Goal: Task Accomplishment & Management: Use online tool/utility

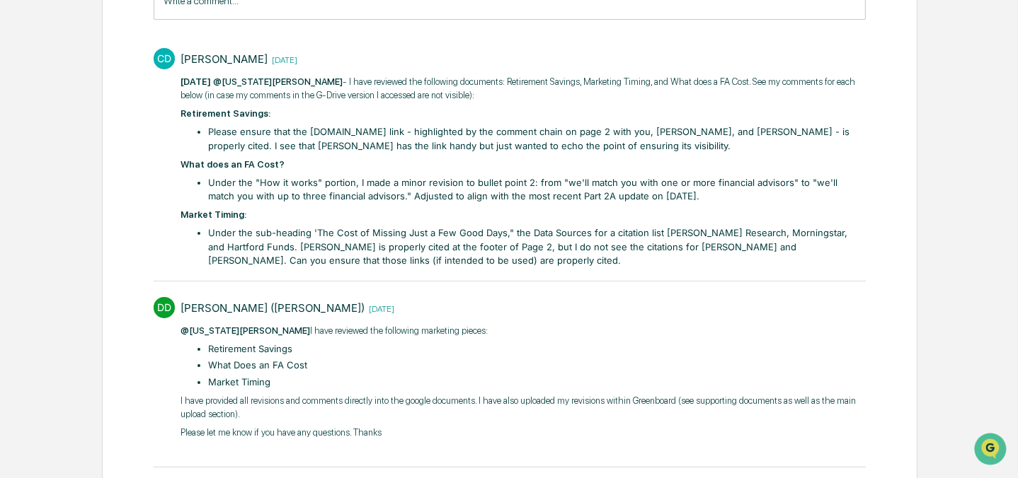
scroll to position [321, 0]
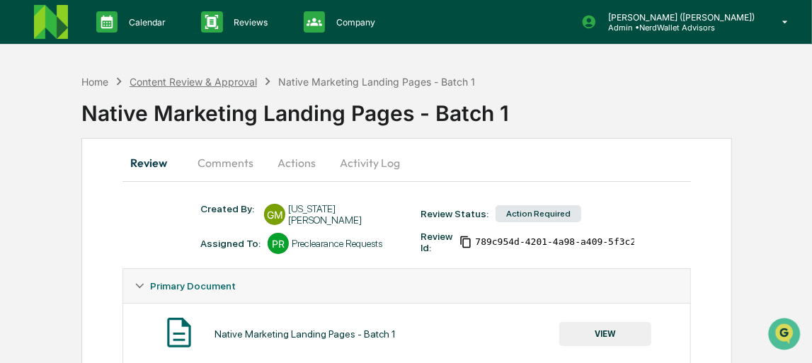
click at [229, 84] on div "Content Review & Approval" at bounding box center [193, 82] width 127 height 12
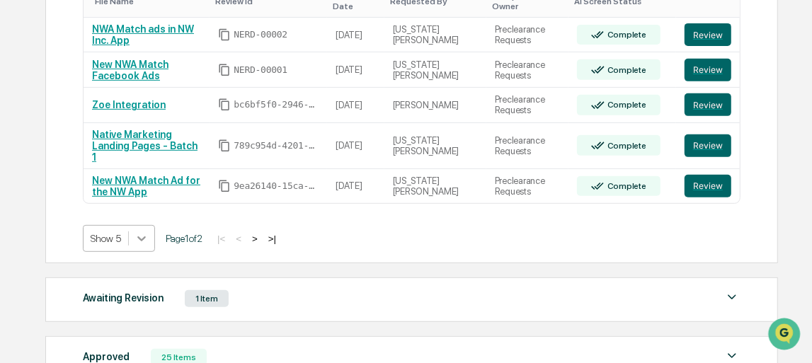
scroll to position [336, 0]
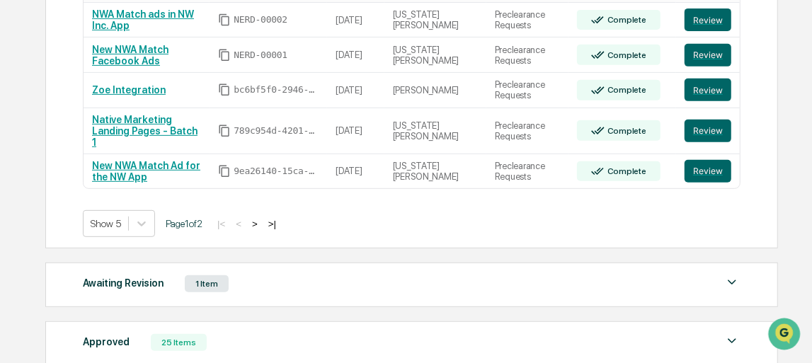
click at [148, 229] on div "Action Required 8 Items File Name Review Id Created Date Requested By Complianc…" at bounding box center [411, 63] width 732 height 369
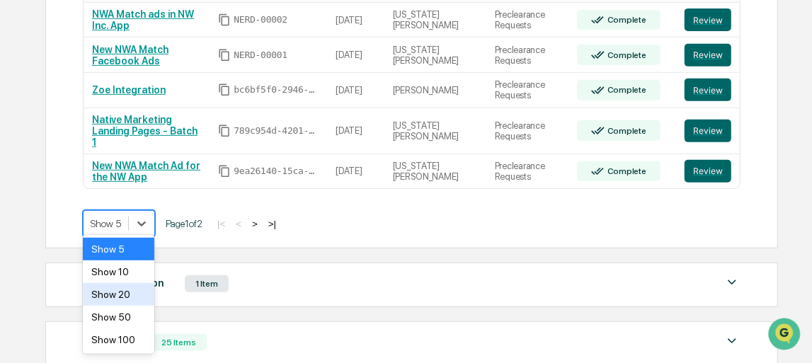
click at [122, 297] on div "Show 20" at bounding box center [119, 294] width 72 height 23
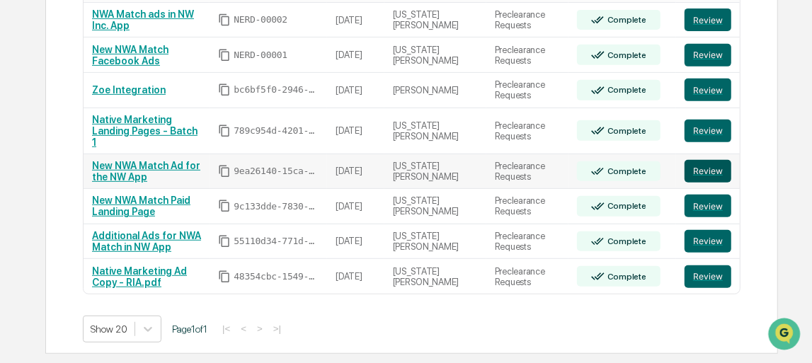
click at [699, 164] on button "Review" at bounding box center [707, 171] width 47 height 23
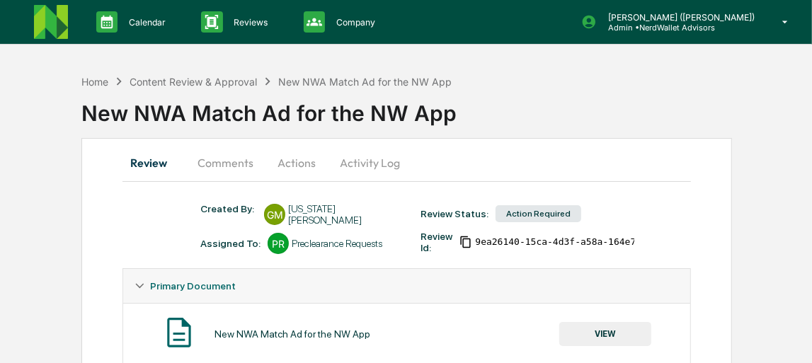
click at [233, 164] on button "Comments" at bounding box center [225, 163] width 79 height 34
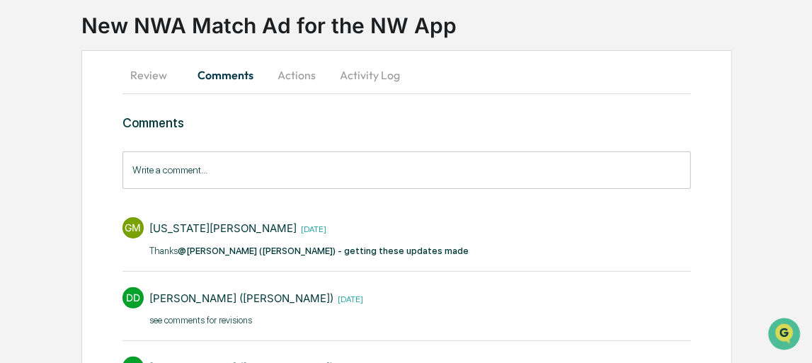
scroll to position [8, 0]
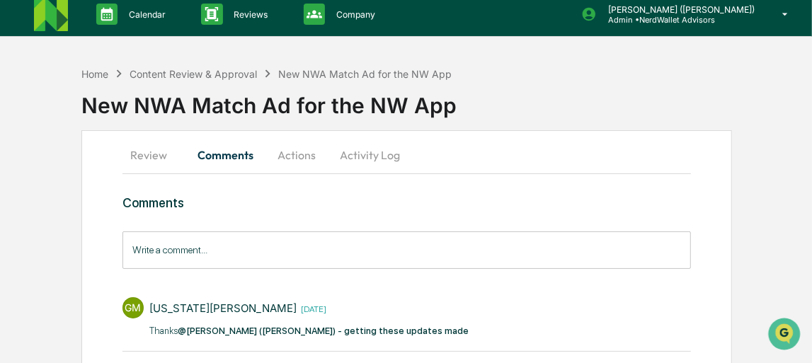
click at [295, 156] on button "Actions" at bounding box center [297, 155] width 64 height 34
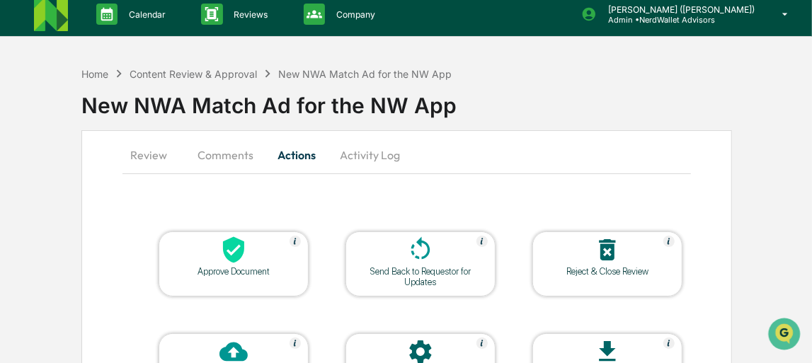
click at [360, 156] on button "Activity Log" at bounding box center [369, 155] width 83 height 34
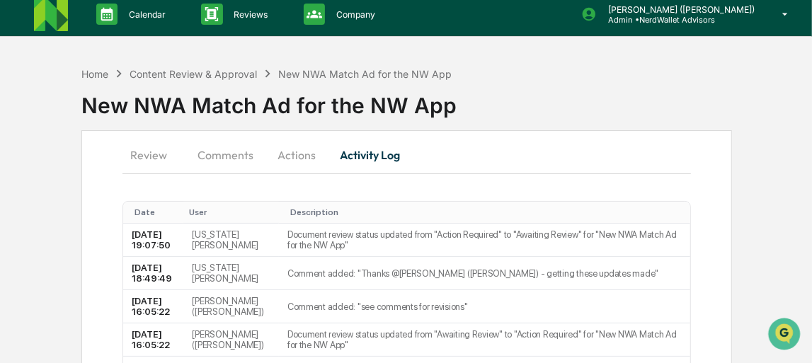
click at [229, 155] on button "Comments" at bounding box center [225, 155] width 79 height 34
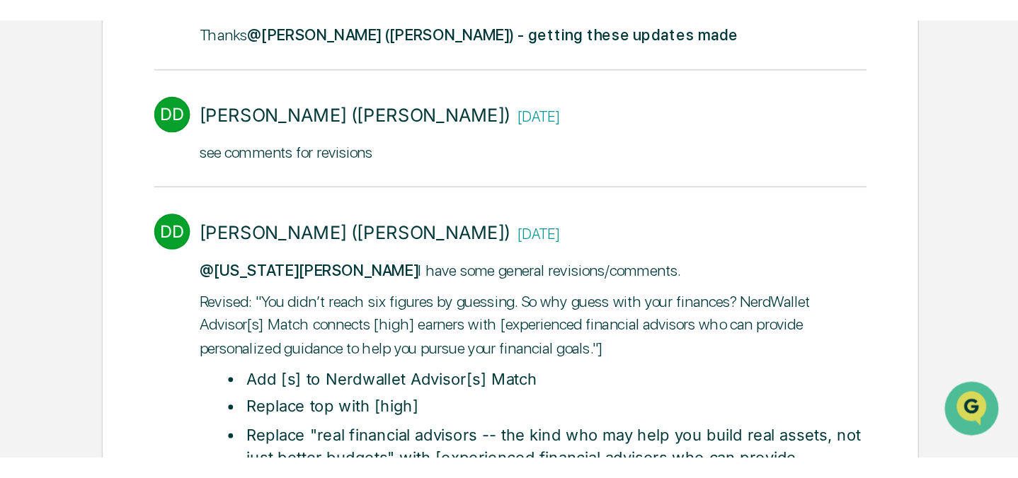
scroll to position [214, 0]
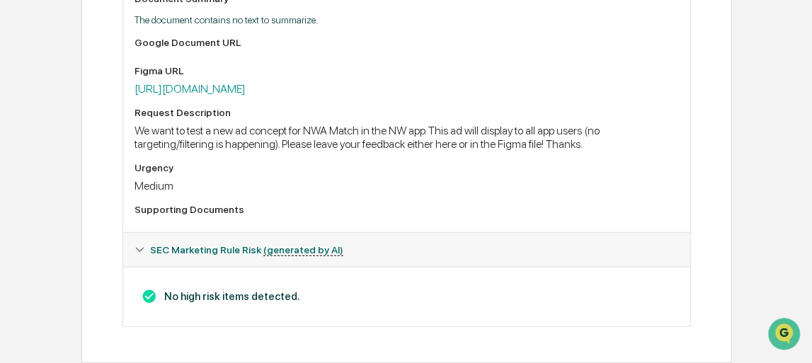
scroll to position [304, 0]
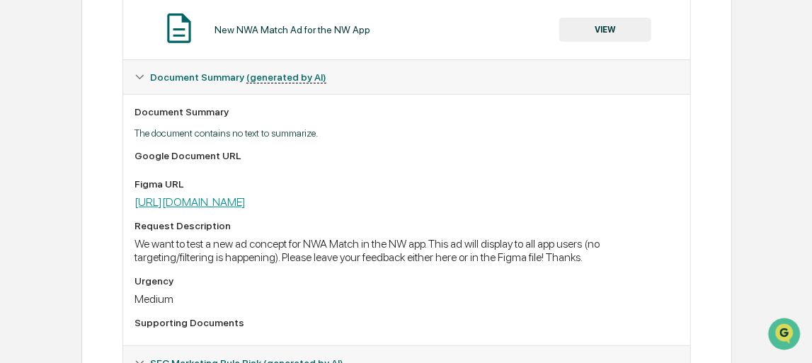
click at [240, 205] on link "[URL][DOMAIN_NAME]" at bounding box center [189, 201] width 111 height 13
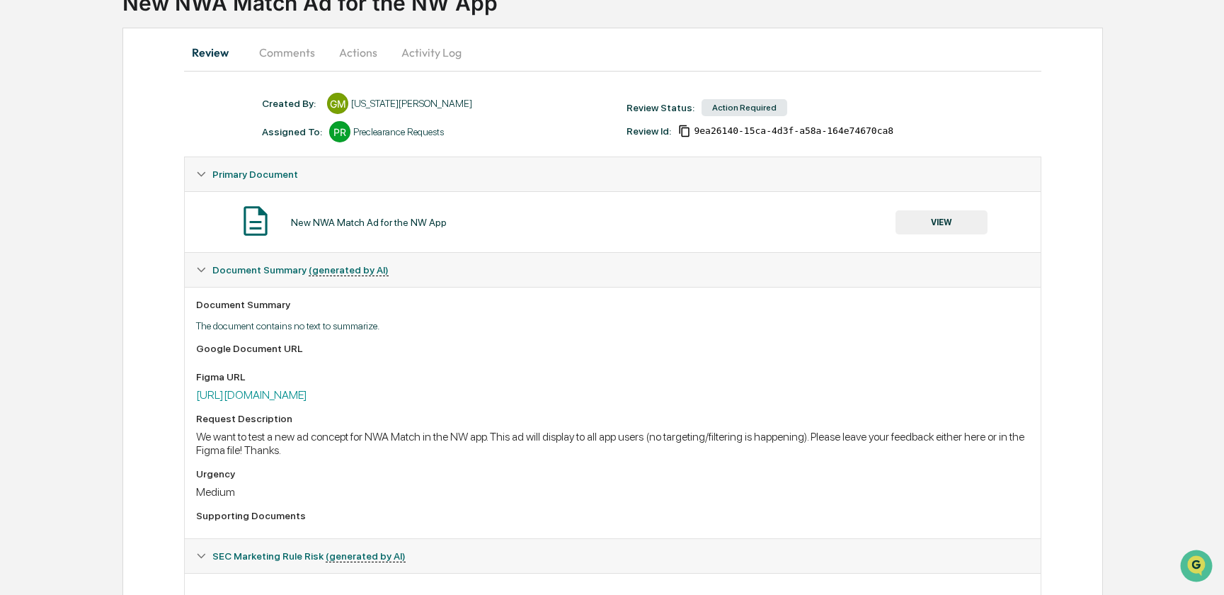
scroll to position [0, 0]
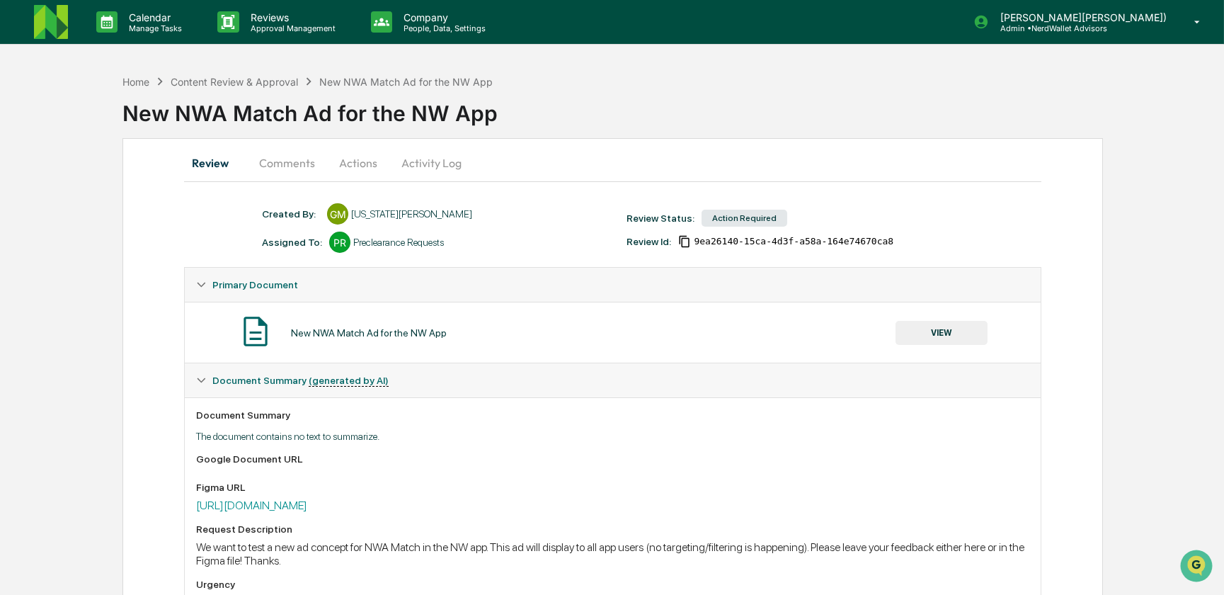
click at [292, 161] on button "Comments" at bounding box center [287, 163] width 79 height 34
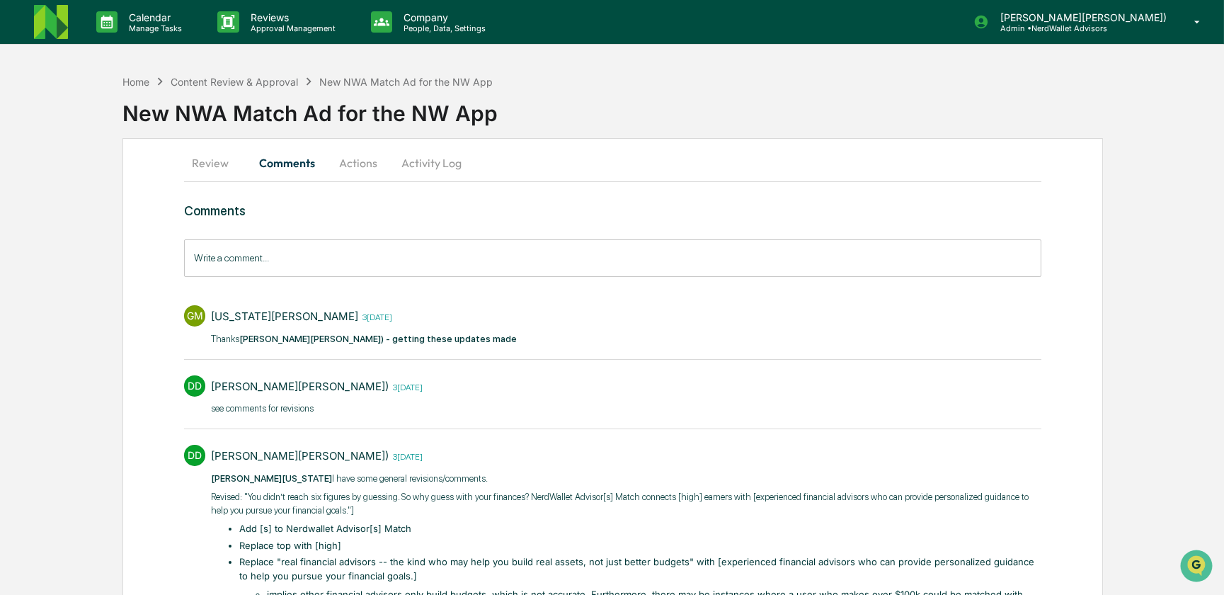
click at [215, 164] on button "Review" at bounding box center [216, 163] width 64 height 34
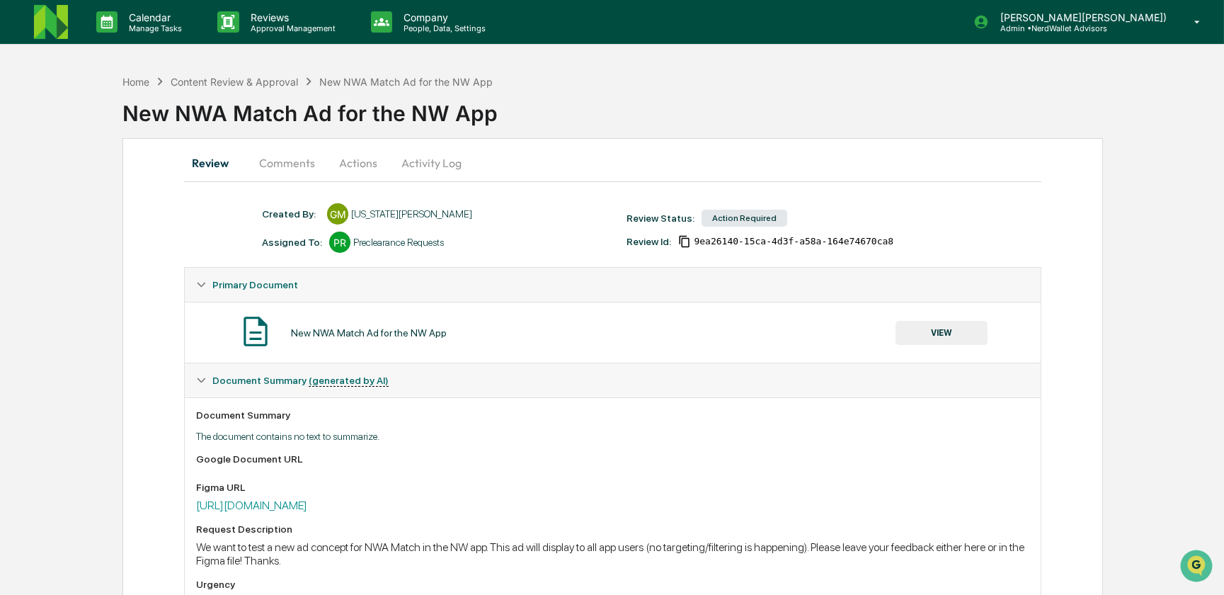
click at [818, 334] on button "VIEW" at bounding box center [941, 333] width 92 height 24
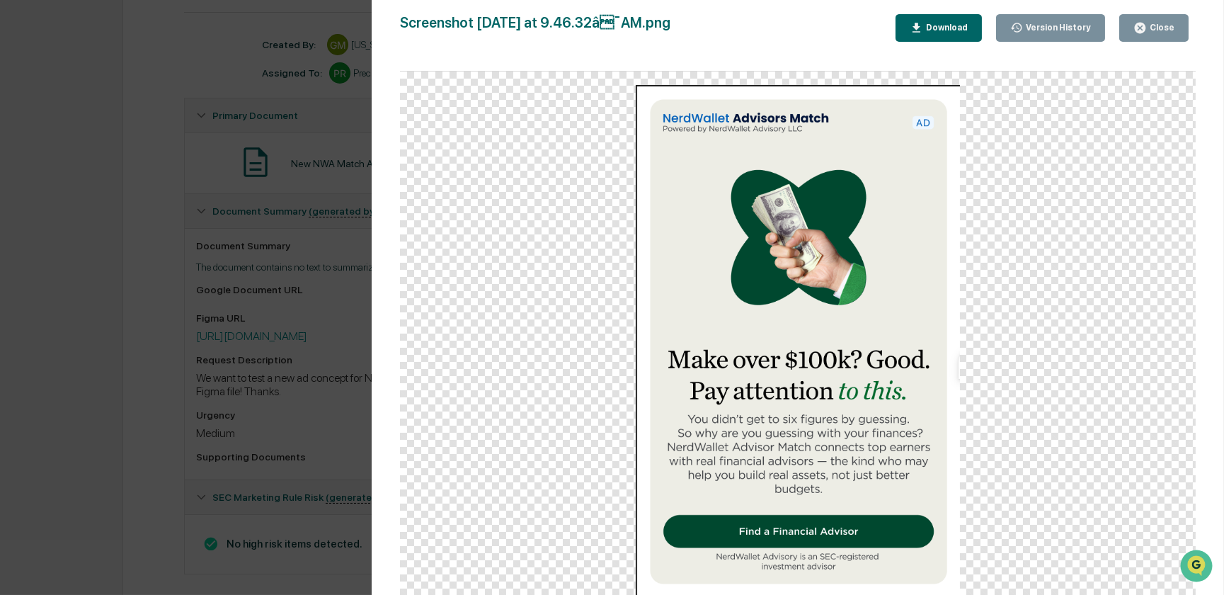
scroll to position [191, 0]
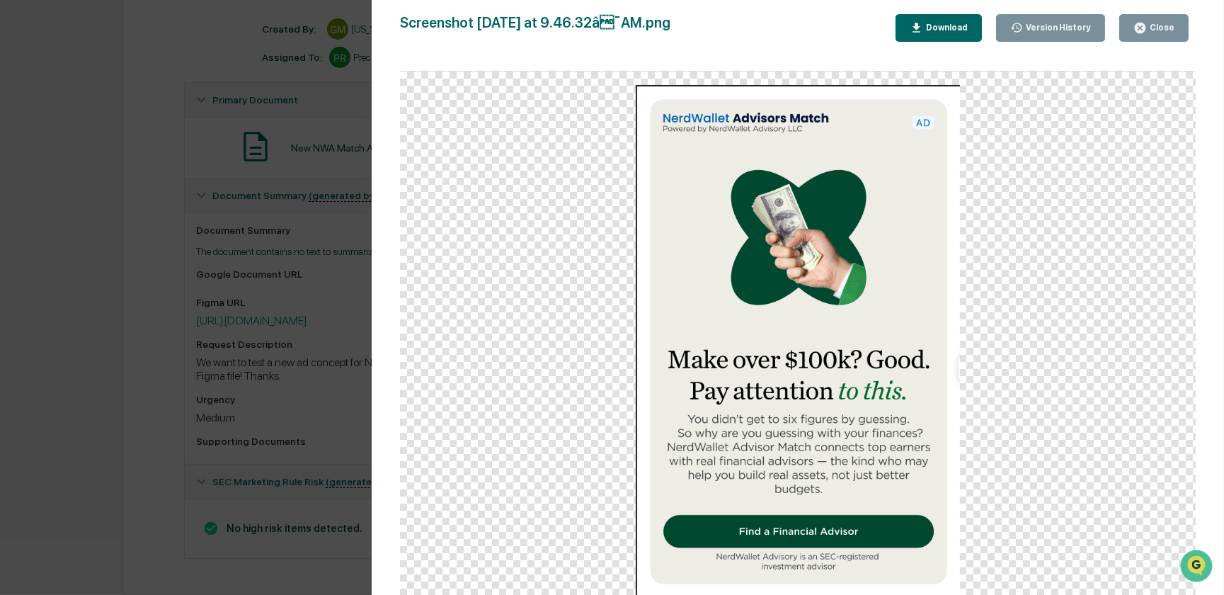
click at [328, 98] on div "Version History 07/01/2025, 01:47 PM Georgia McIntyre Screenshot 2025-07-01 at …" at bounding box center [612, 297] width 1224 height 595
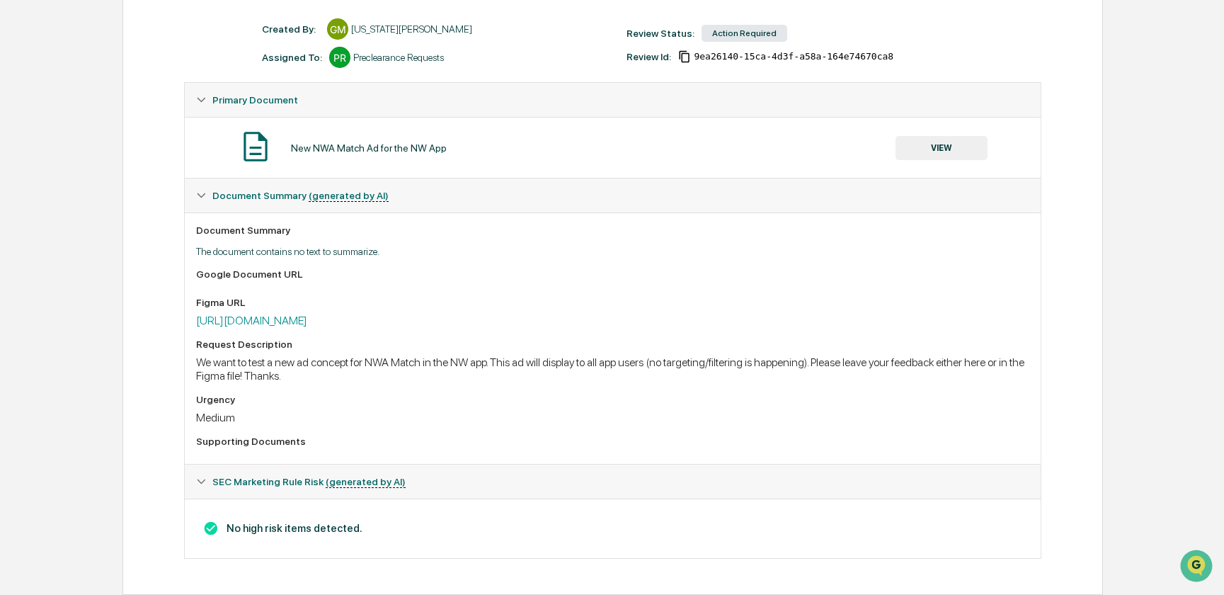
click at [818, 136] on button "VIEW" at bounding box center [941, 148] width 92 height 24
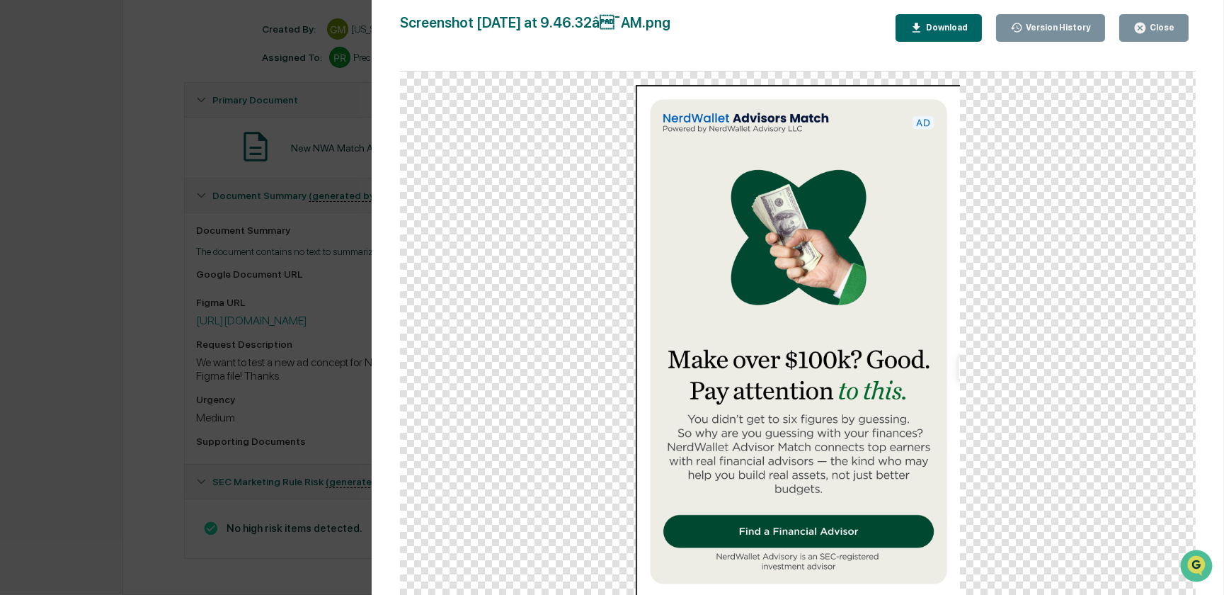
click at [332, 219] on div "Version History 07/01/2025, 01:47 PM Georgia McIntyre Screenshot 2025-07-01 at …" at bounding box center [612, 297] width 1224 height 595
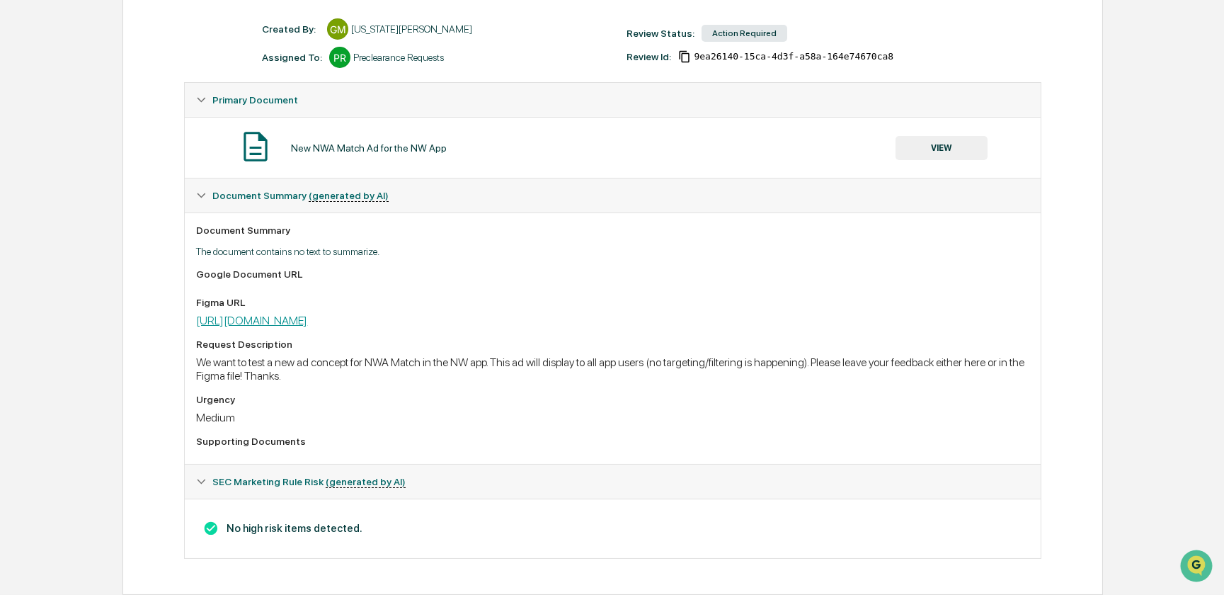
click at [290, 321] on link "https://www.figma.com/design/GTLSeGI3t6tfLMUbMIevU8/-Marketplace--14.0.0-Config…" at bounding box center [251, 320] width 111 height 13
click at [818, 136] on button "VIEW" at bounding box center [941, 148] width 92 height 24
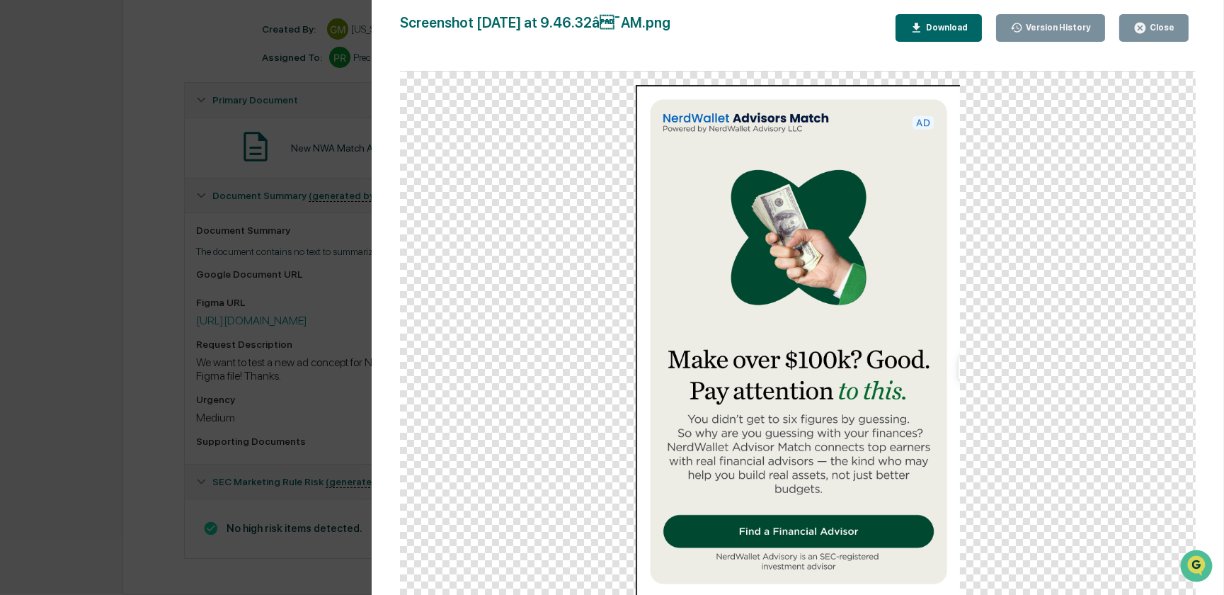
click at [138, 79] on div "Version History 07/01/2025, 01:47 PM Georgia McIntyre Screenshot 2025-07-01 at …" at bounding box center [612, 297] width 1224 height 595
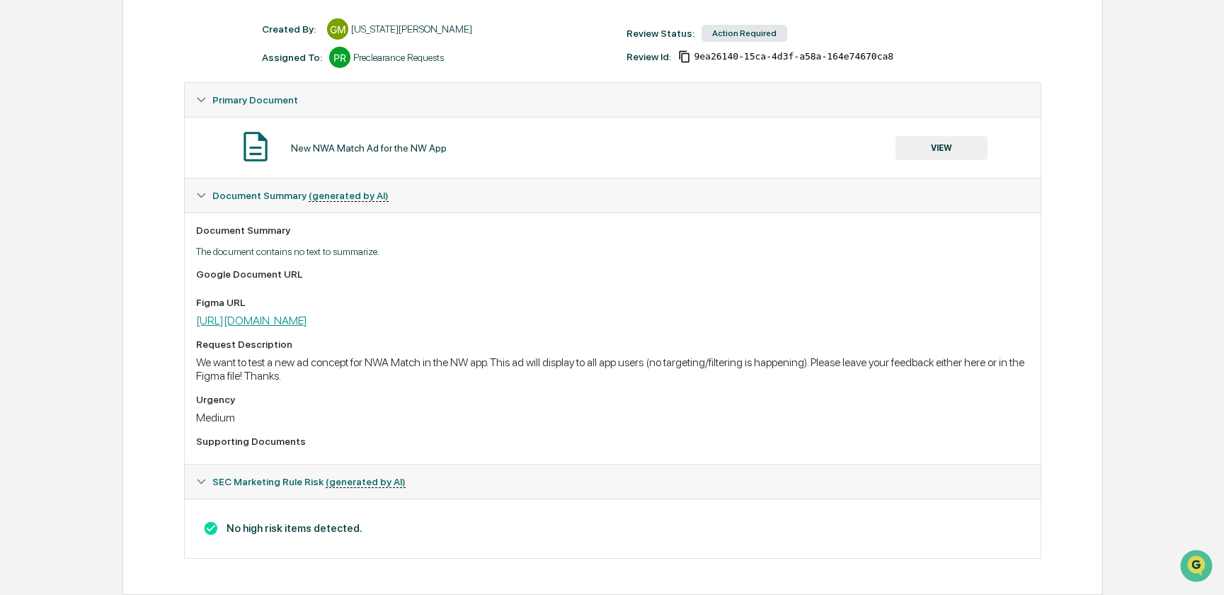
click at [307, 318] on link "https://www.figma.com/design/GTLSeGI3t6tfLMUbMIevU8/-Marketplace--14.0.0-Config…" at bounding box center [251, 320] width 111 height 13
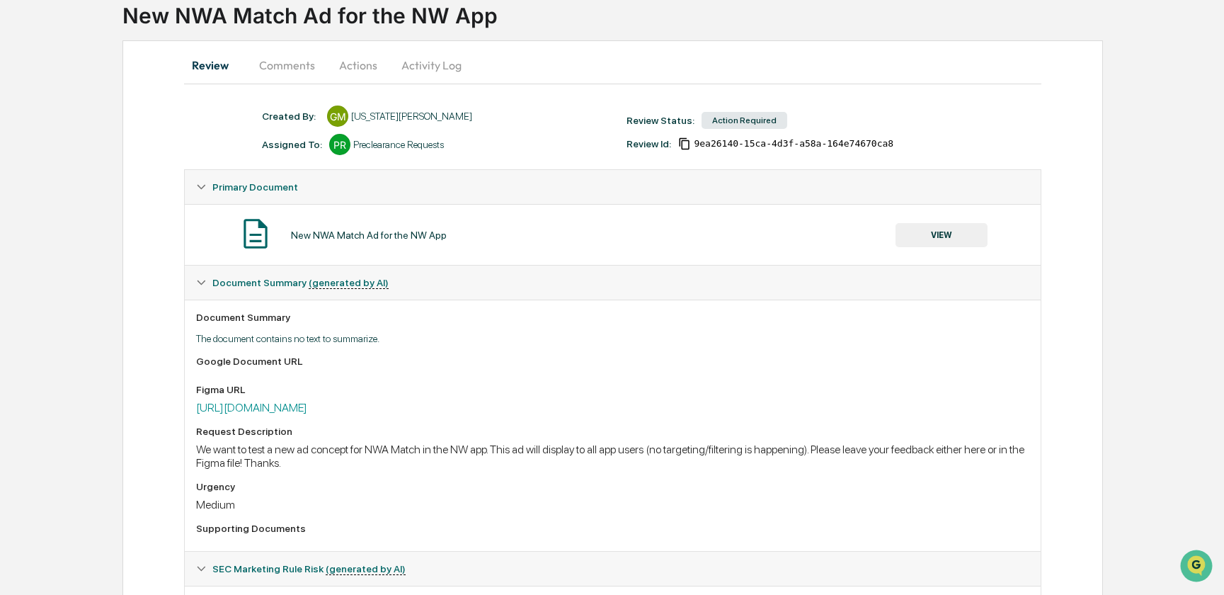
scroll to position [0, 0]
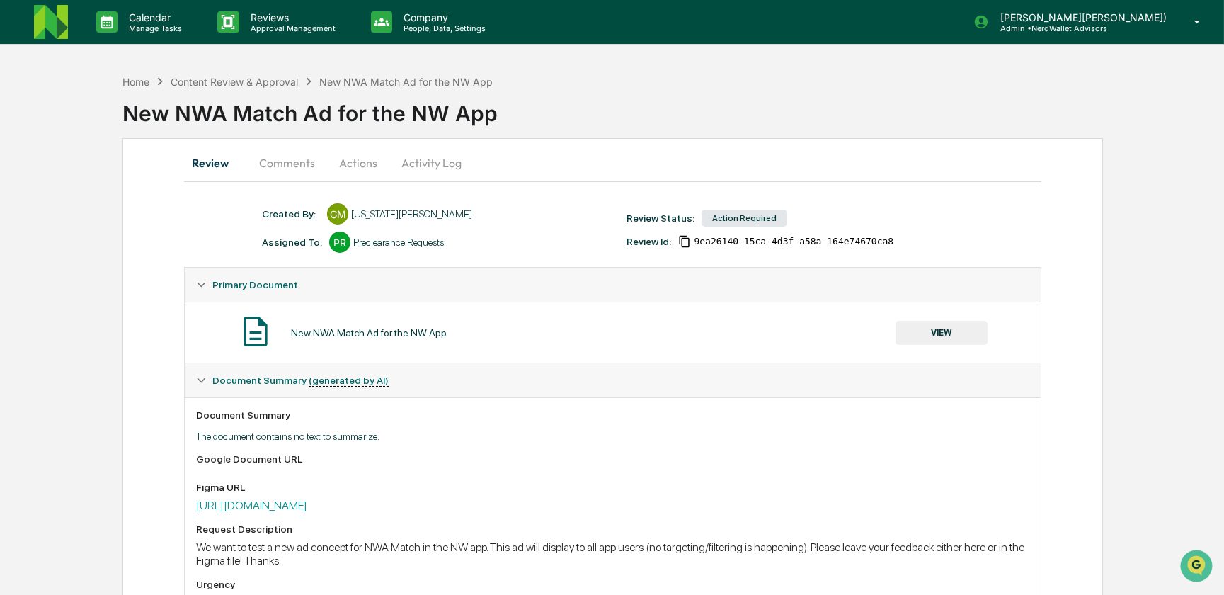
click at [290, 162] on button "Comments" at bounding box center [287, 163] width 79 height 34
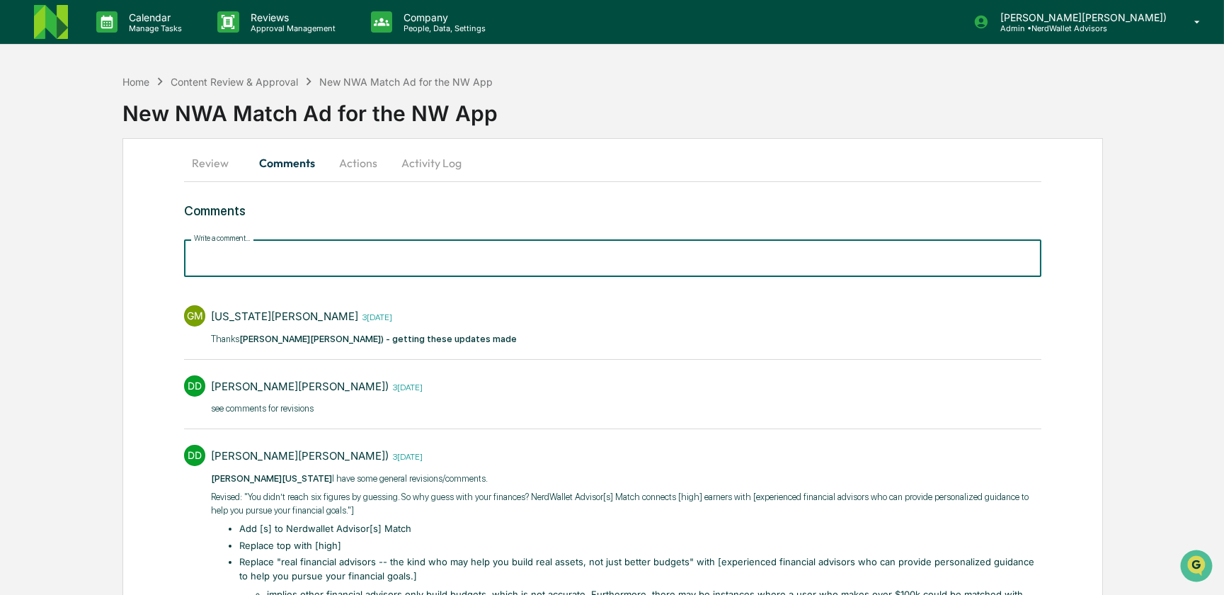
click at [288, 263] on input "Write a comment..." at bounding box center [612, 258] width 856 height 38
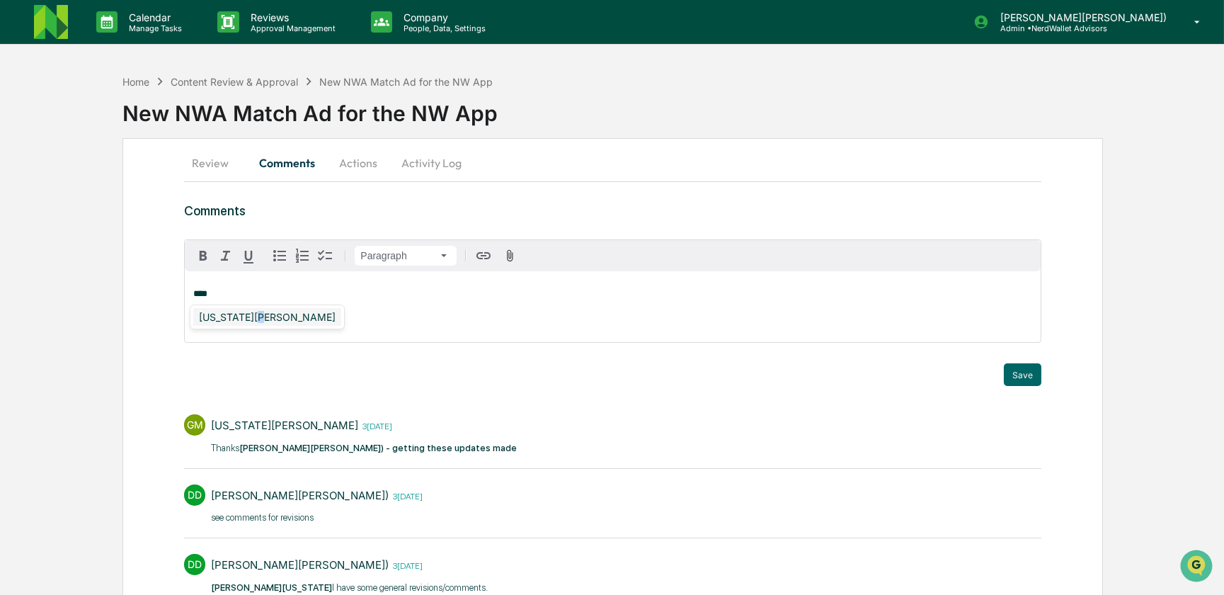
click at [258, 318] on div "[US_STATE][PERSON_NAME]" at bounding box center [267, 317] width 148 height 18
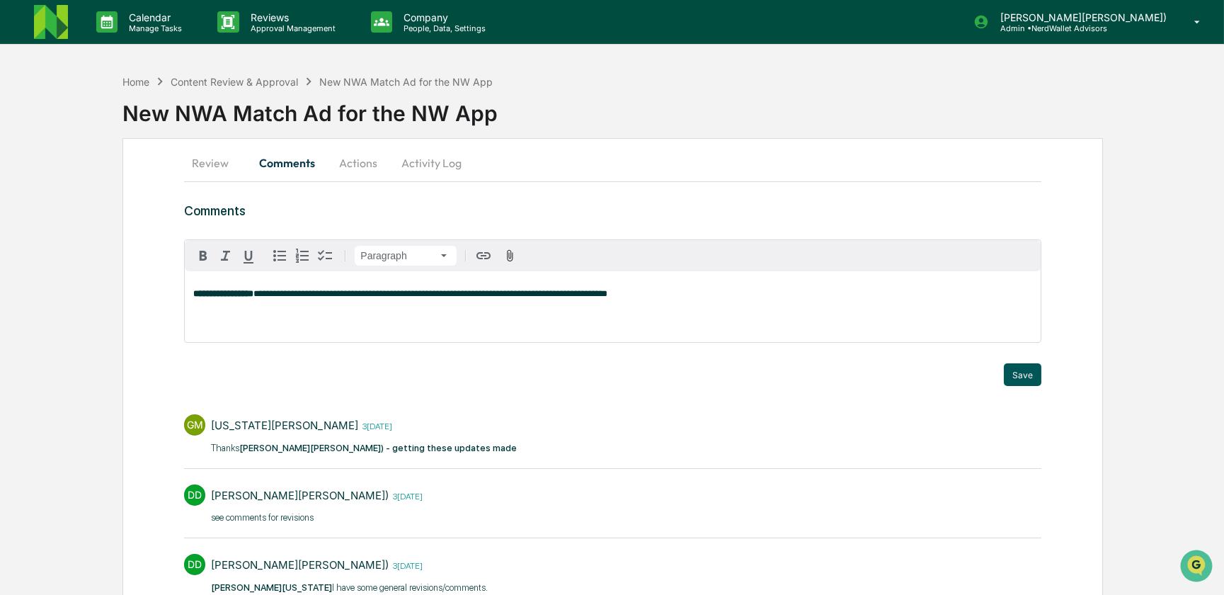
click at [818, 362] on button "Save" at bounding box center [1023, 374] width 38 height 23
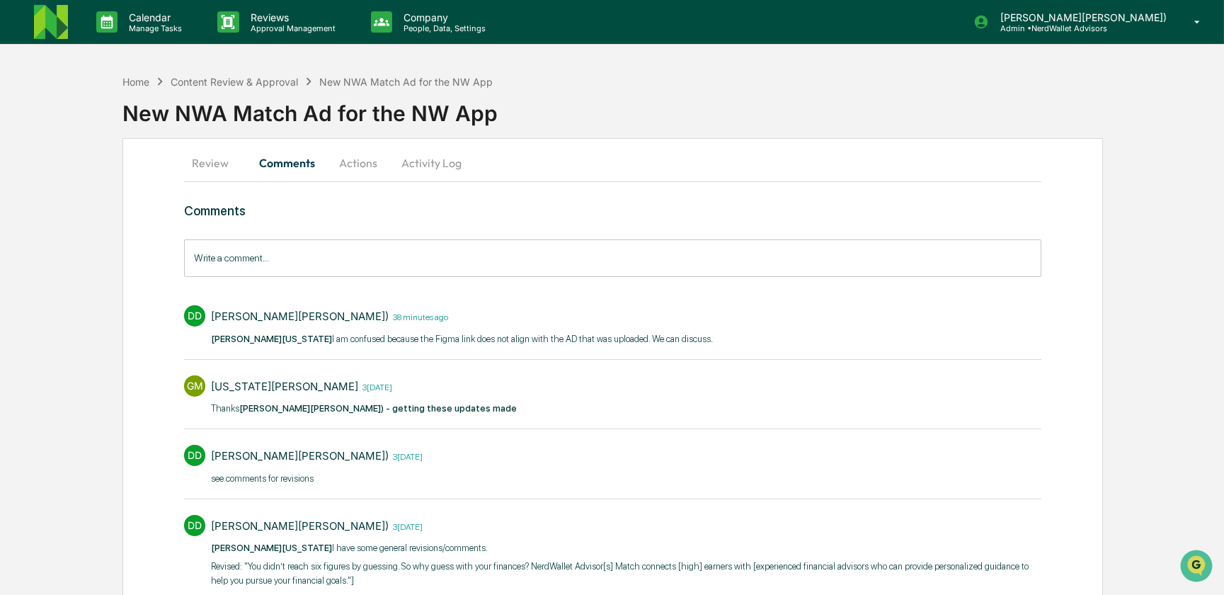
click at [358, 162] on button "Actions" at bounding box center [358, 163] width 64 height 34
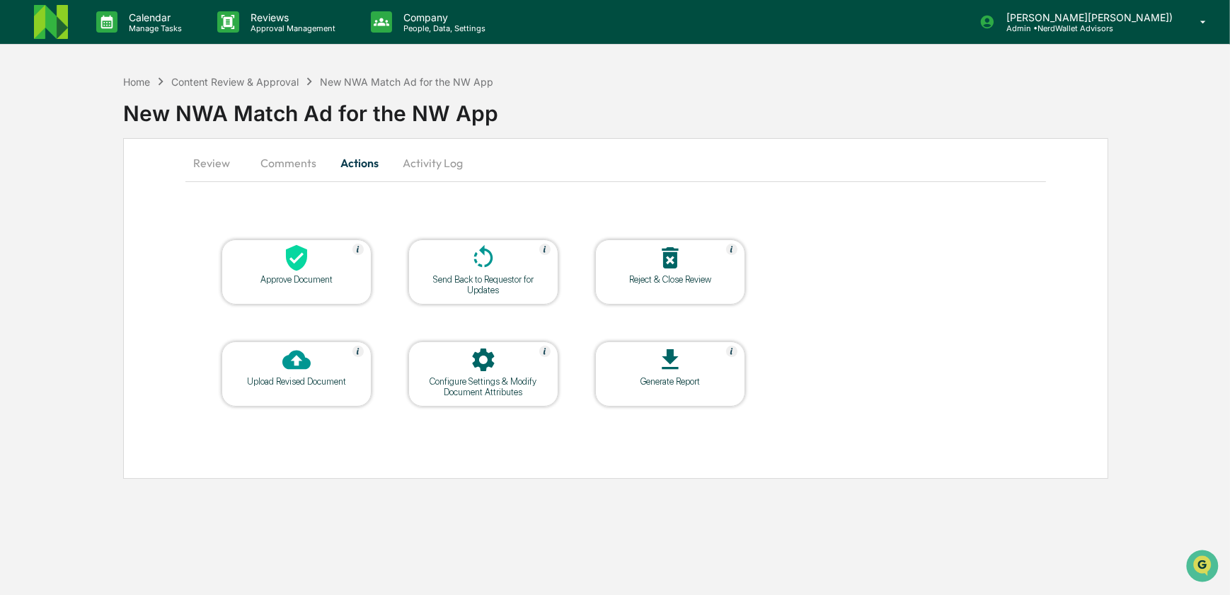
click at [486, 270] on icon at bounding box center [483, 257] width 28 height 28
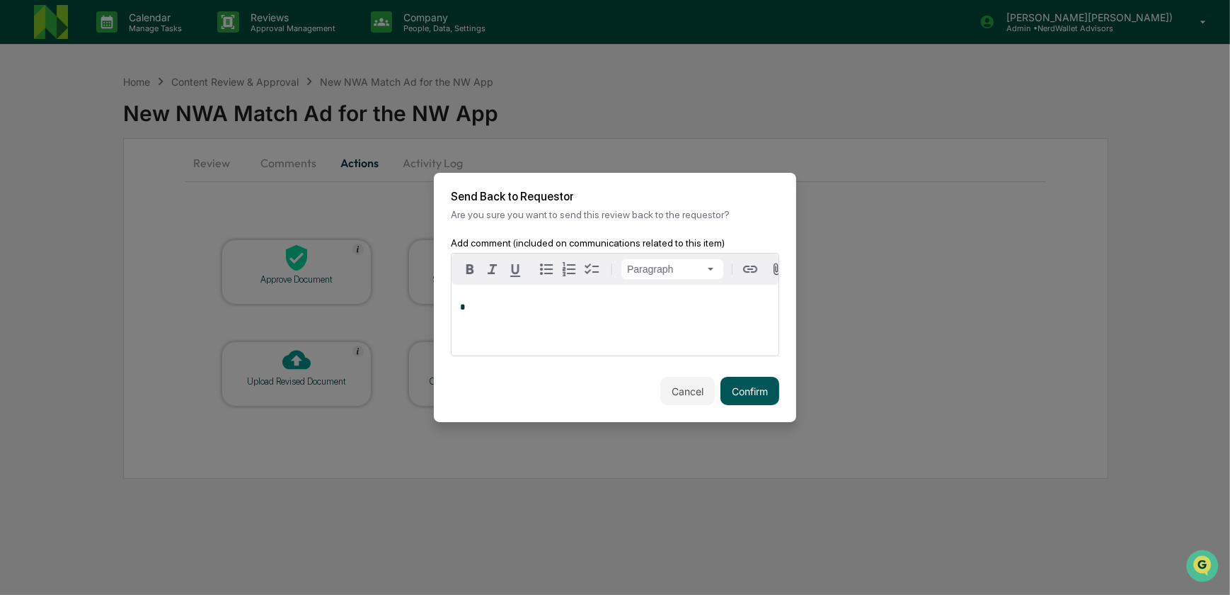
click at [737, 362] on button "Confirm" at bounding box center [750, 391] width 59 height 28
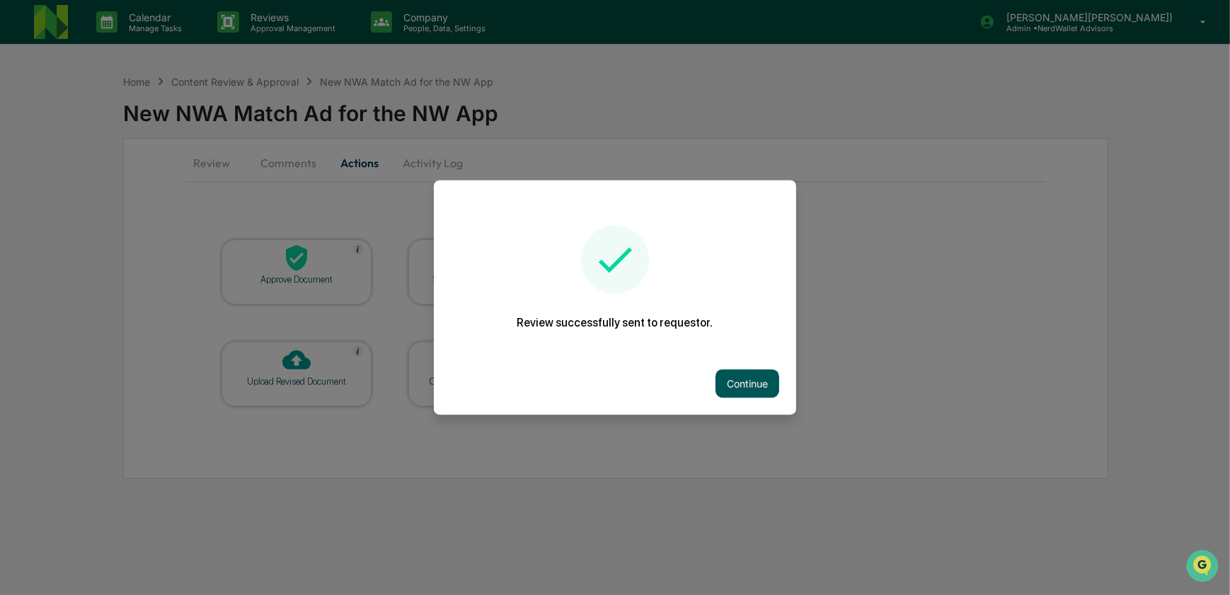
click at [736, 362] on button "Continue" at bounding box center [748, 383] width 64 height 28
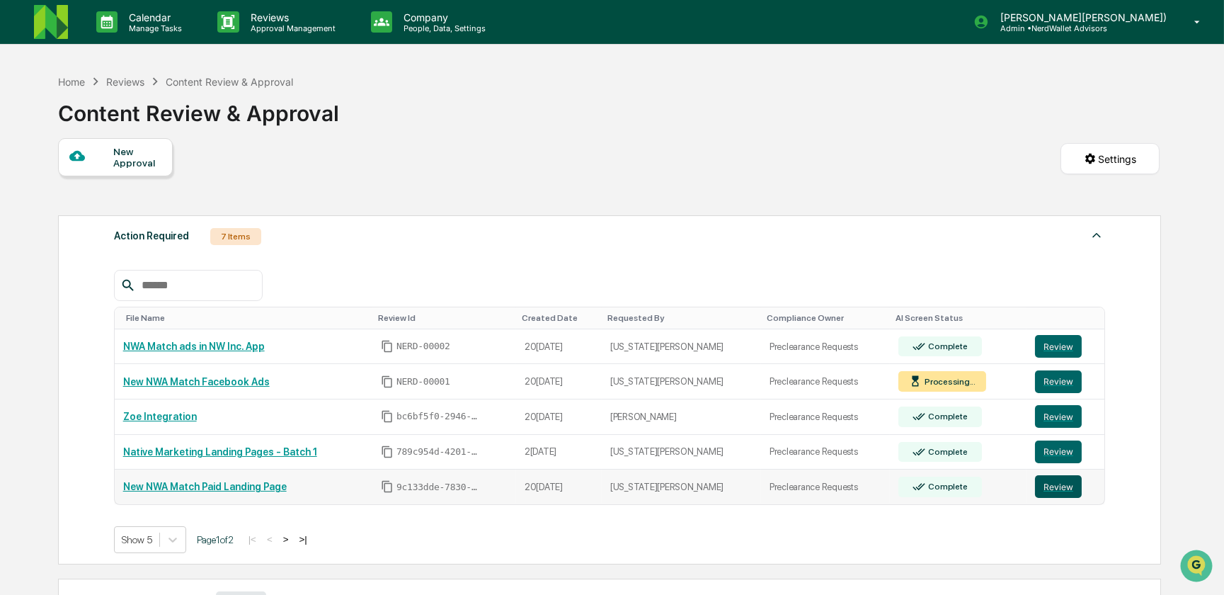
click at [818, 362] on button "Review" at bounding box center [1058, 486] width 47 height 23
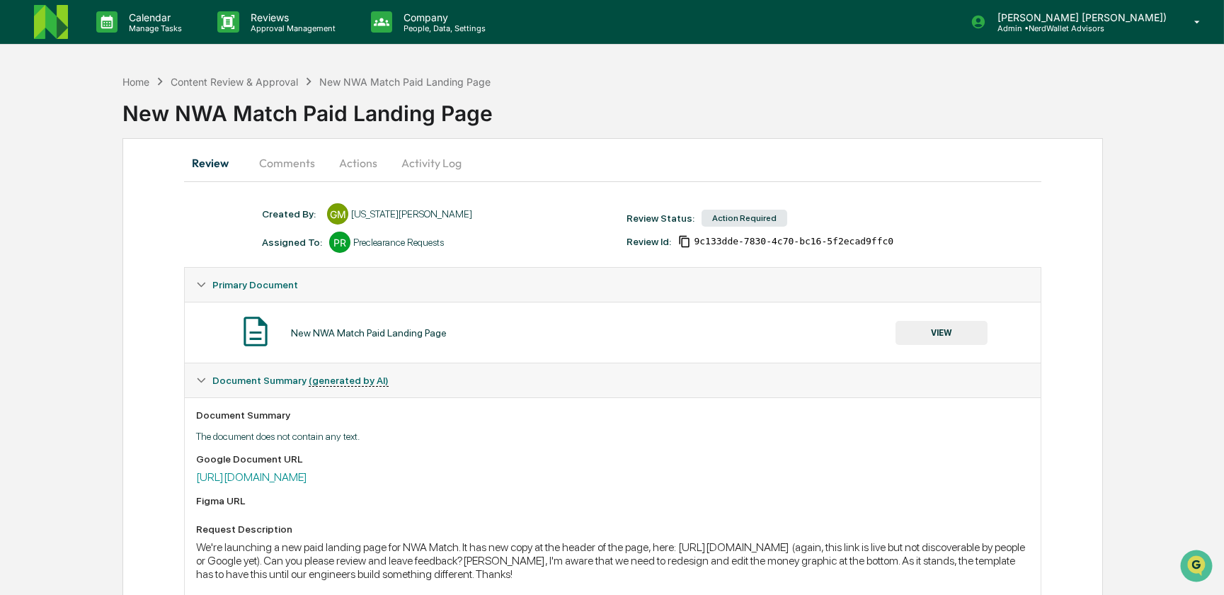
click at [357, 164] on button "Actions" at bounding box center [358, 163] width 64 height 34
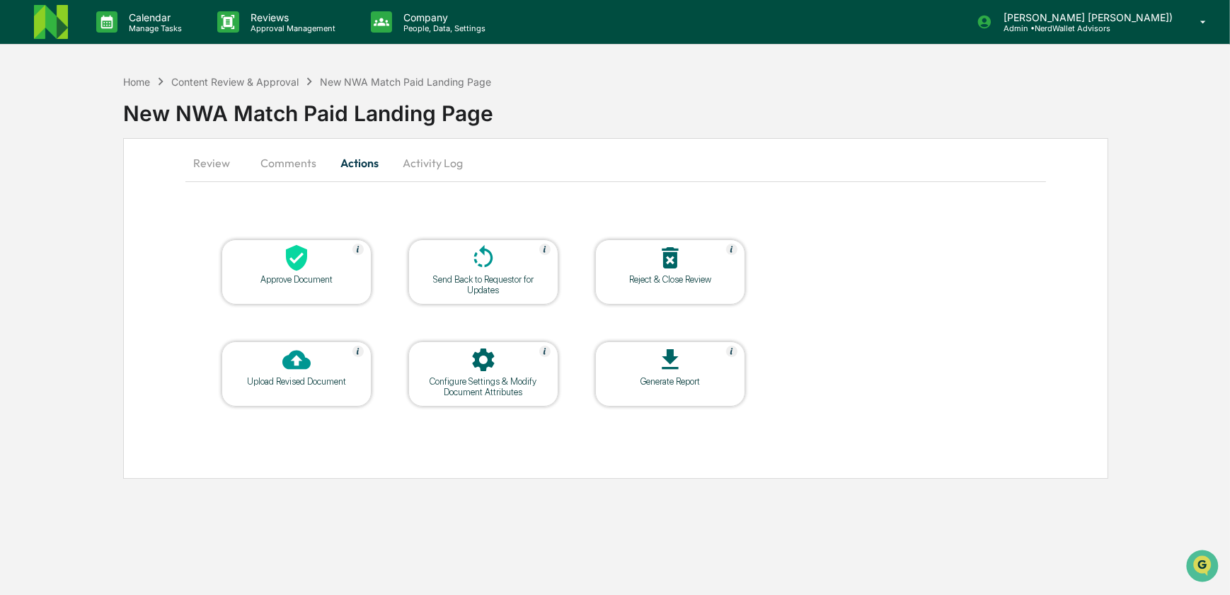
click at [302, 162] on button "Comments" at bounding box center [288, 163] width 79 height 34
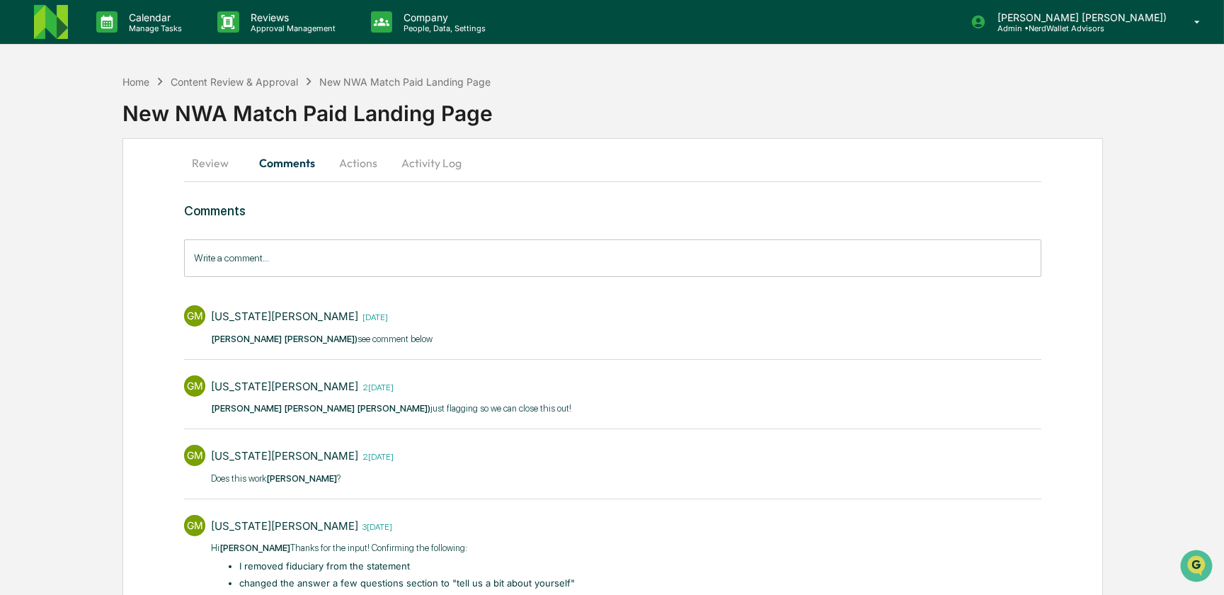
click at [420, 164] on button "Activity Log" at bounding box center [431, 163] width 83 height 34
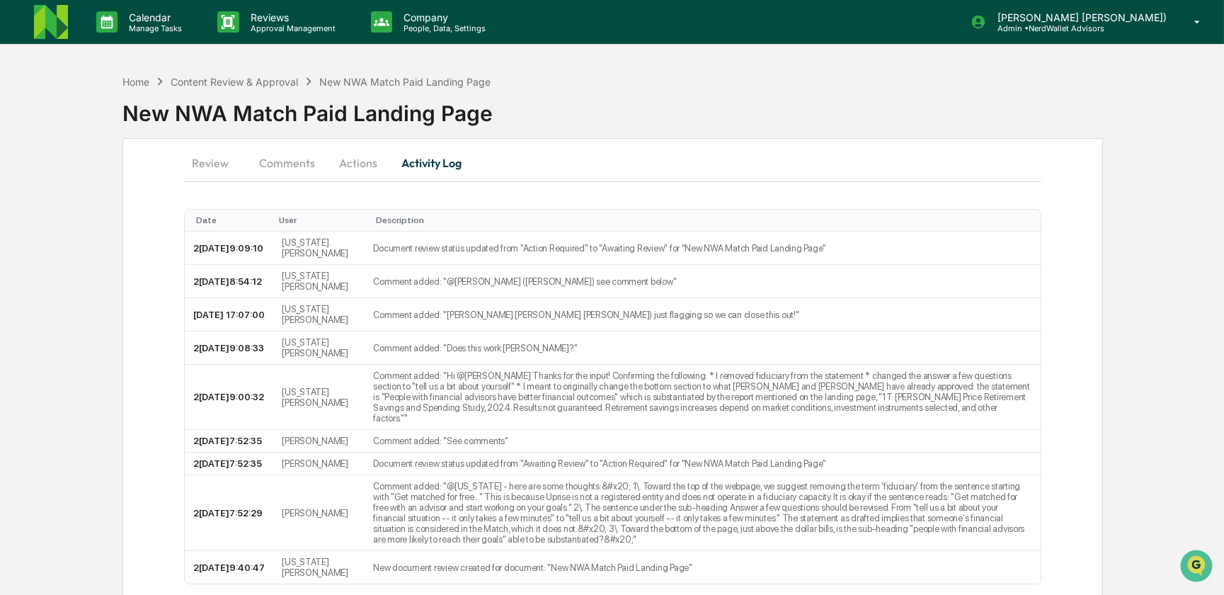
click at [286, 164] on button "Comments" at bounding box center [287, 163] width 79 height 34
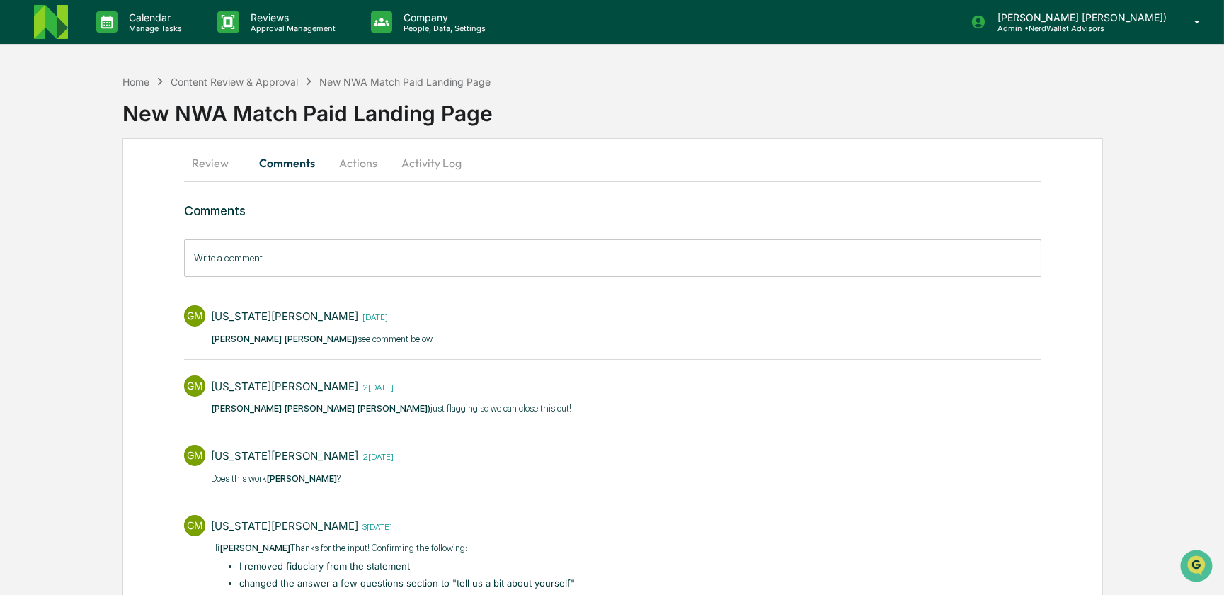
click at [212, 162] on button "Review" at bounding box center [216, 163] width 64 height 34
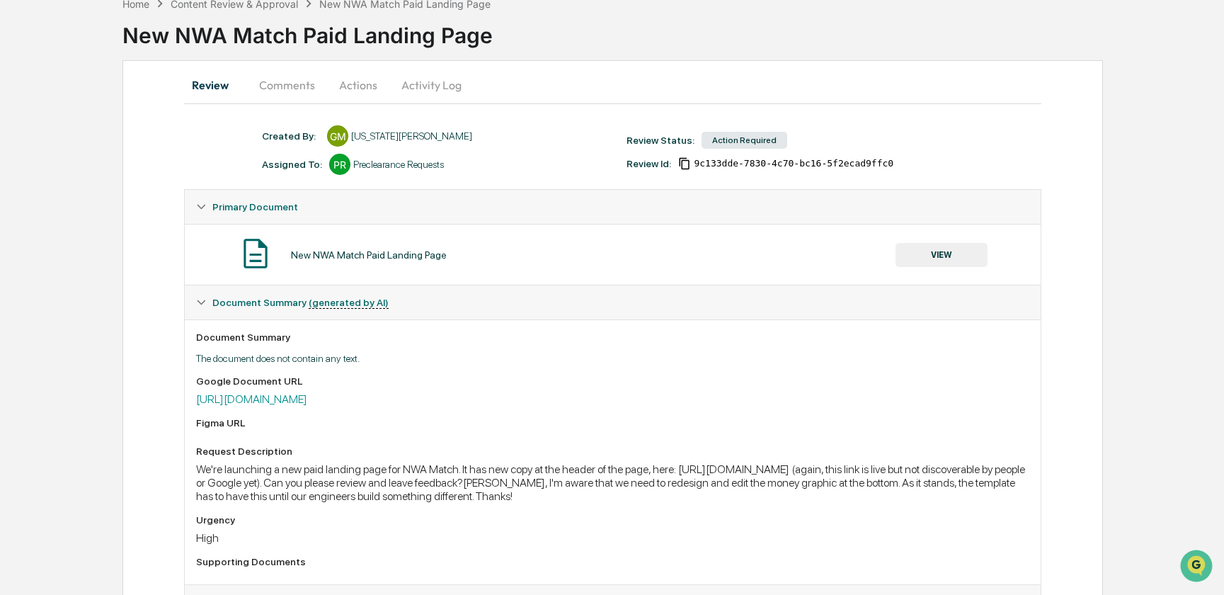
scroll to position [76, 0]
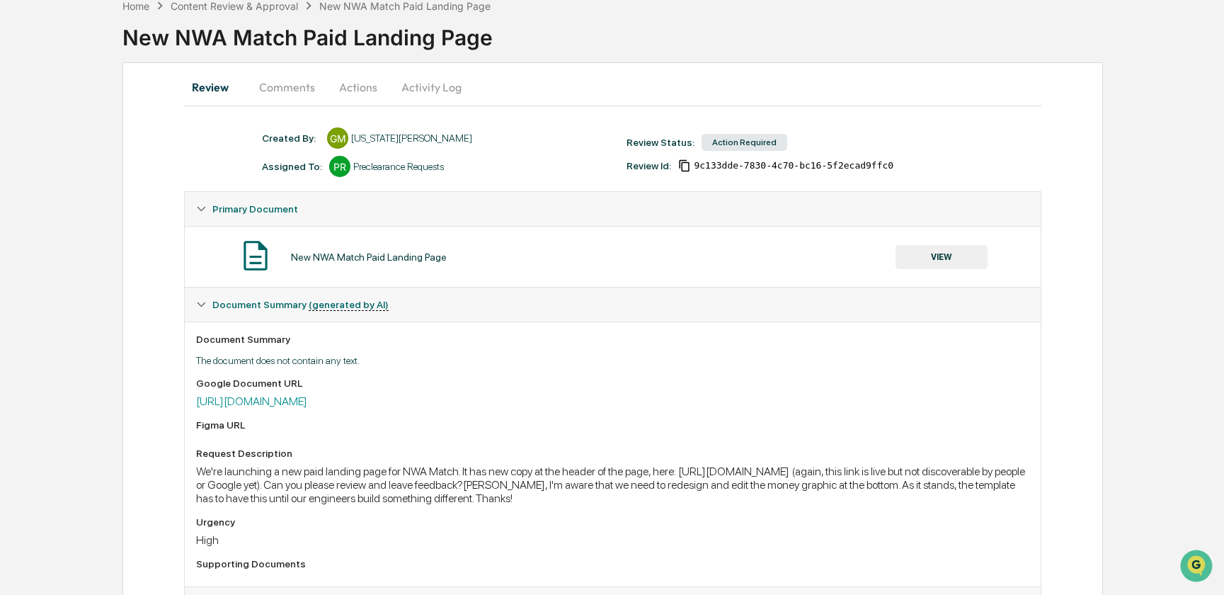
click at [942, 255] on button "VIEW" at bounding box center [941, 257] width 92 height 24
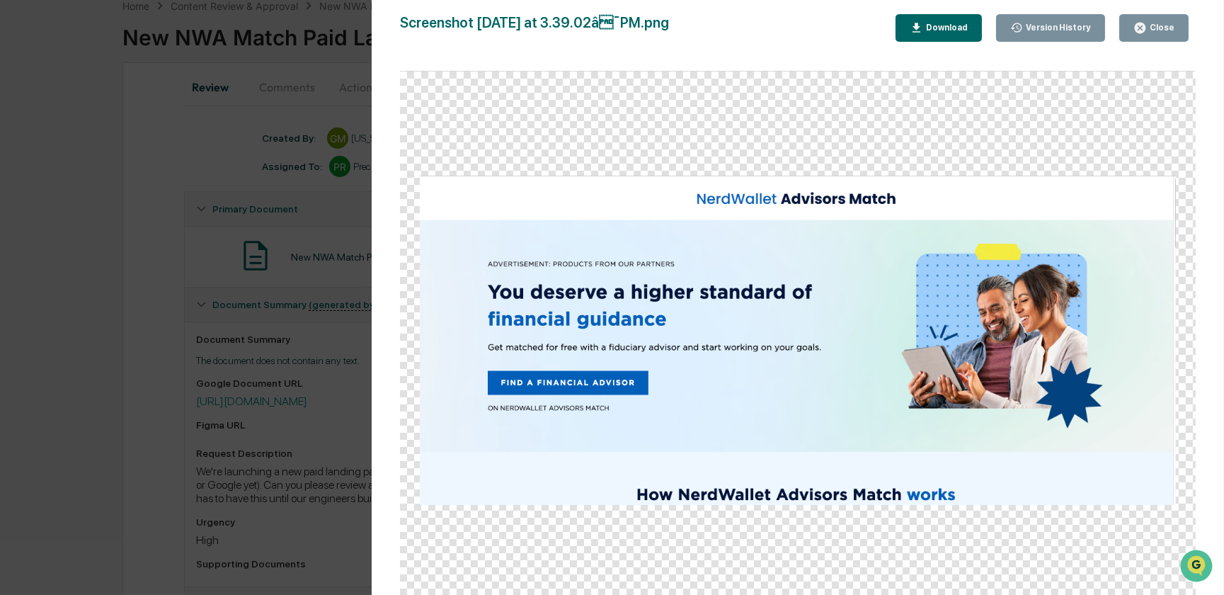
click at [347, 217] on div "Version History 0[DATE]7:40 PM[PERSON_NAME][US_STATE] Screenshot 2[DATE] at 3.3…" at bounding box center [612, 297] width 1224 height 595
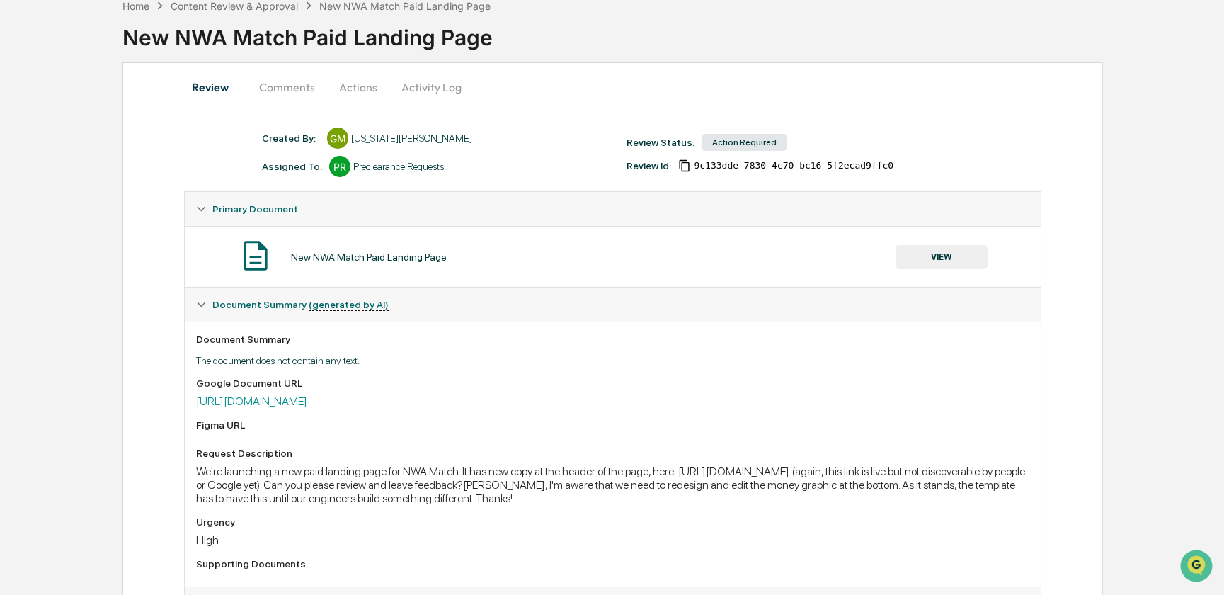
click at [289, 90] on button "Comments" at bounding box center [287, 87] width 79 height 34
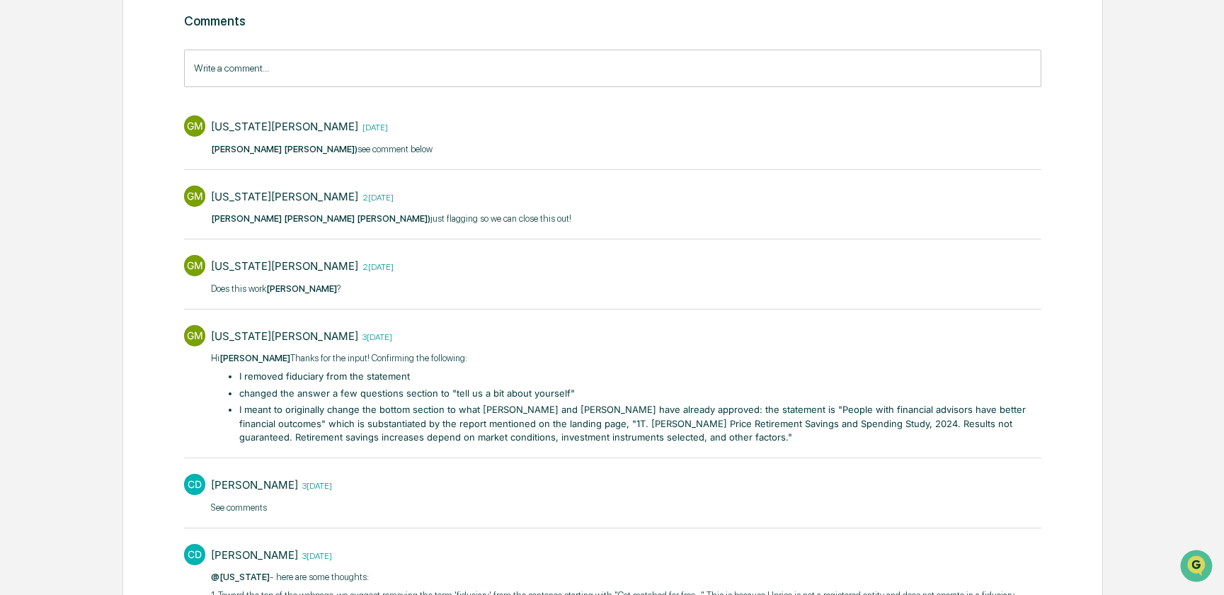
scroll to position [127, 0]
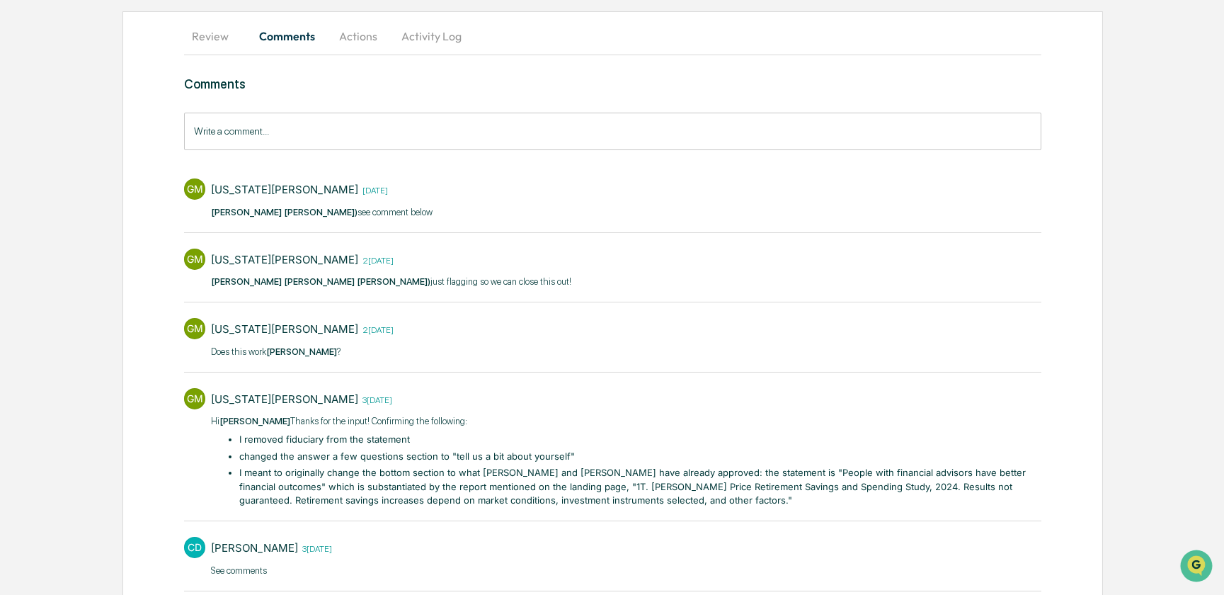
click at [357, 36] on button "Actions" at bounding box center [358, 36] width 64 height 34
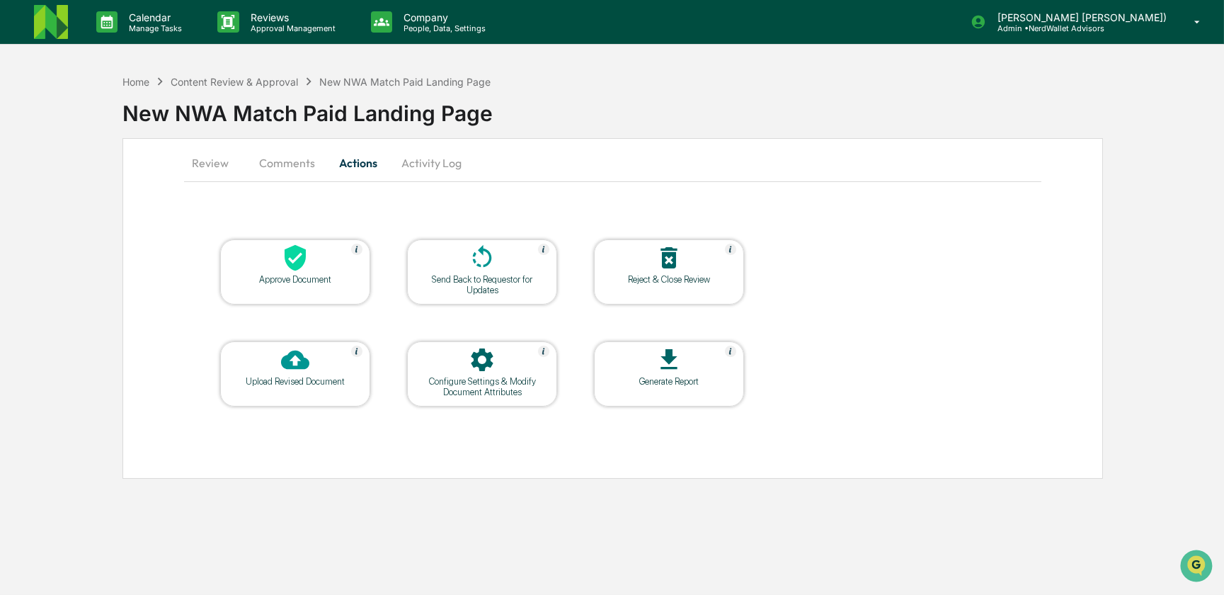
scroll to position [0, 0]
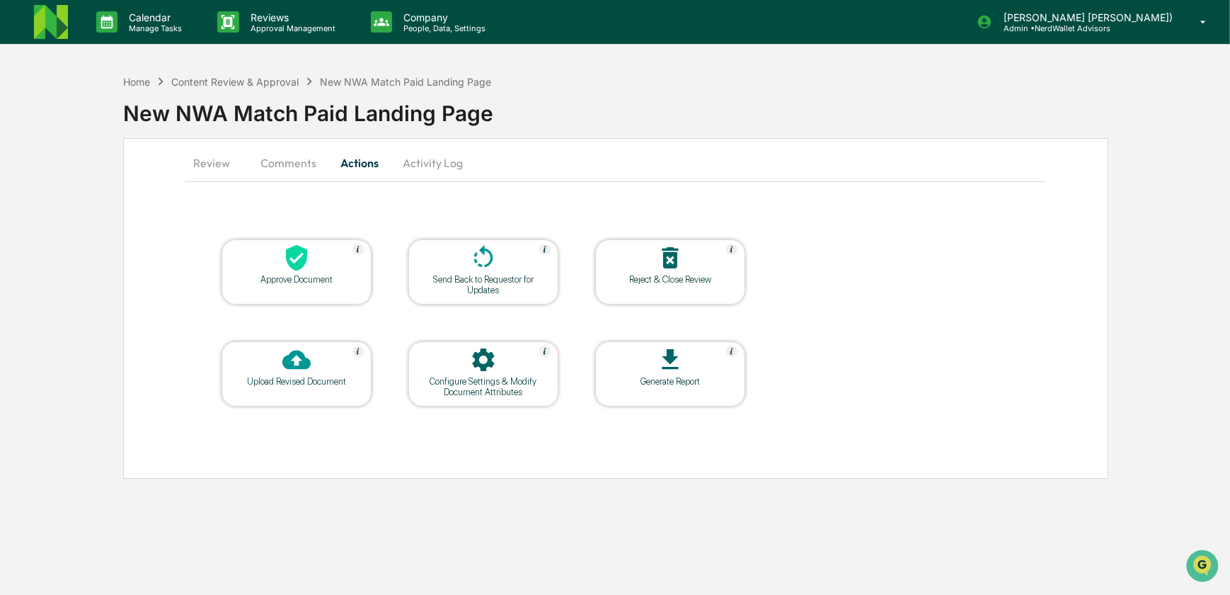
click at [279, 164] on button "Comments" at bounding box center [288, 163] width 79 height 34
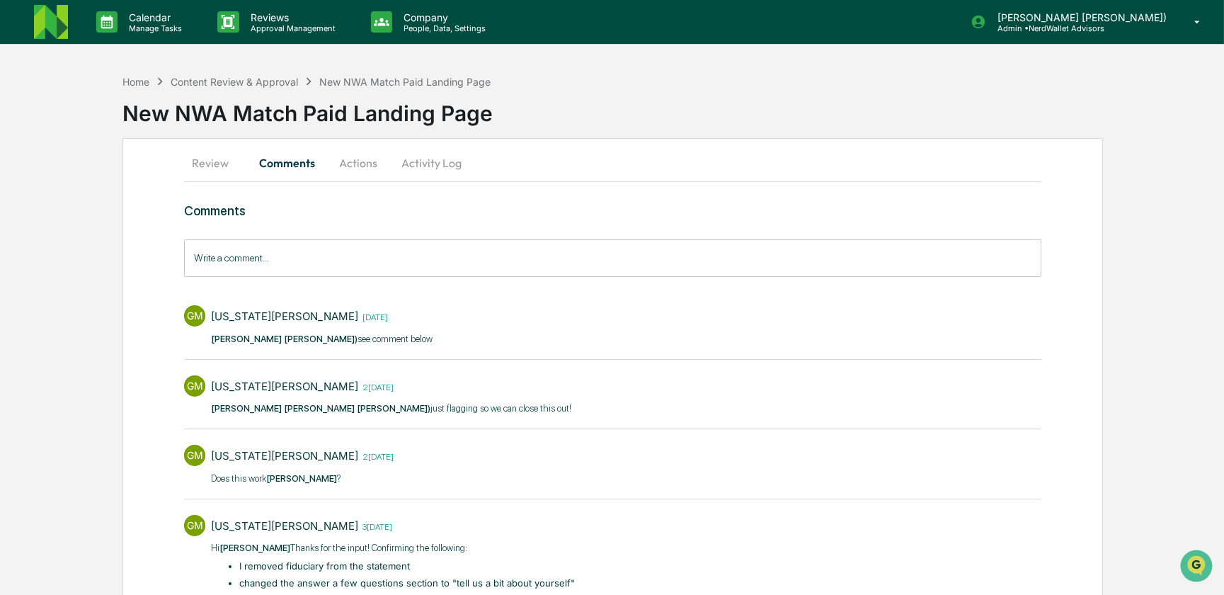
click at [219, 159] on button "Review" at bounding box center [216, 163] width 64 height 34
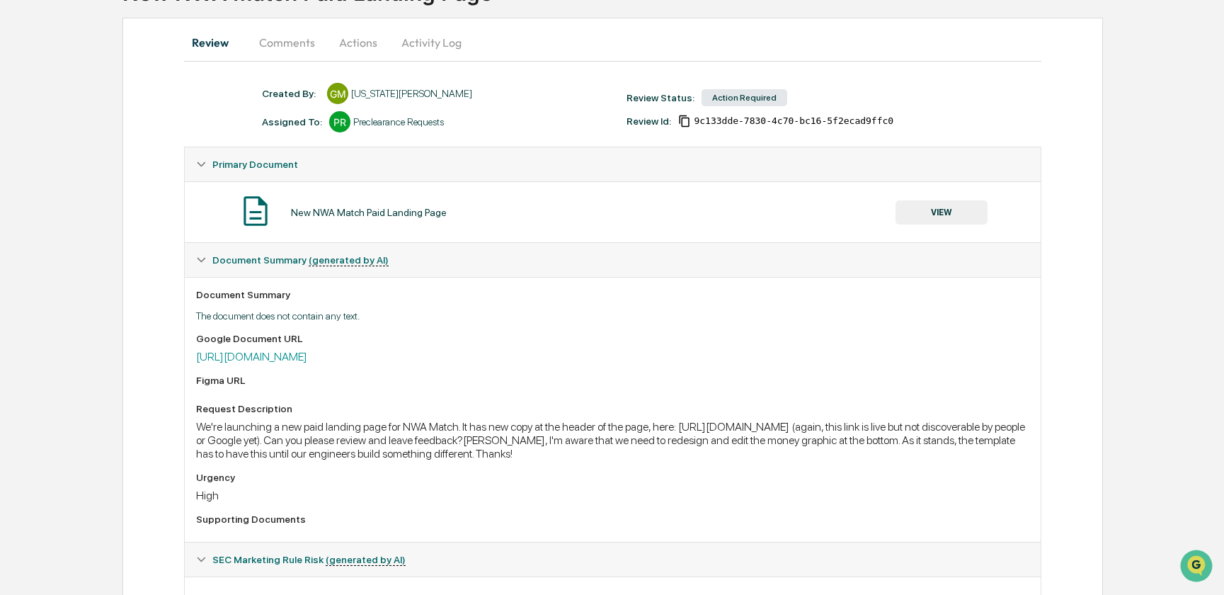
scroll to position [193, 0]
